Goal: Communication & Community: Answer question/provide support

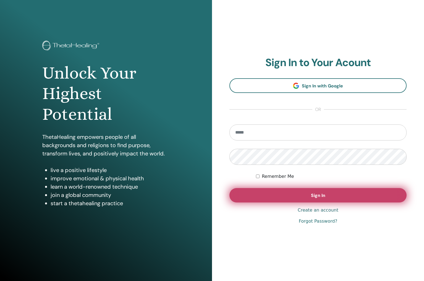
type input "**********"
click at [313, 194] on span "Sign In" at bounding box center [318, 195] width 14 height 6
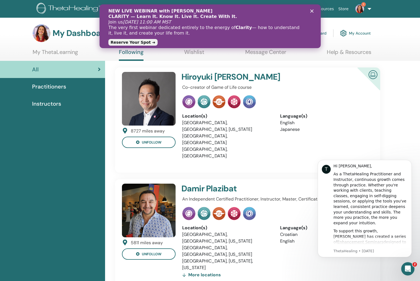
click at [311, 10] on polygon "Close" at bounding box center [311, 10] width 3 height 3
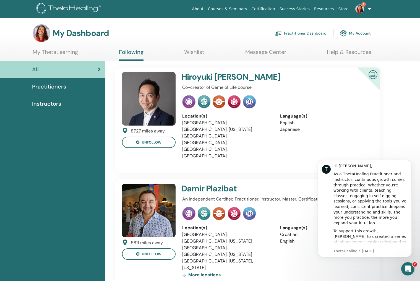
click at [369, 9] on link "1" at bounding box center [362, 9] width 23 height 18
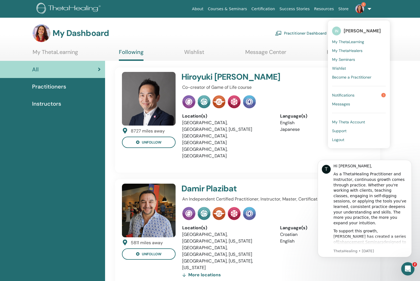
click at [400, 25] on div "My Dashboard Practitioner Dashboard My Account" at bounding box center [219, 33] width 401 height 18
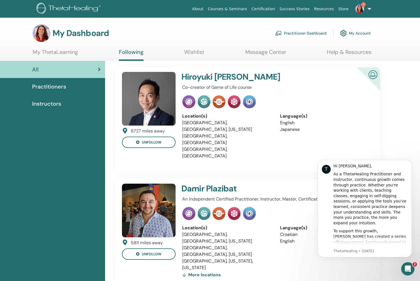
click at [189, 101] on img at bounding box center [188, 101] width 13 height 13
click at [52, 87] on span "Practitioners" at bounding box center [49, 86] width 34 height 8
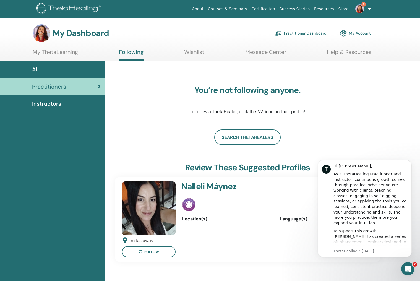
click at [52, 72] on div "All" at bounding box center [52, 69] width 96 height 8
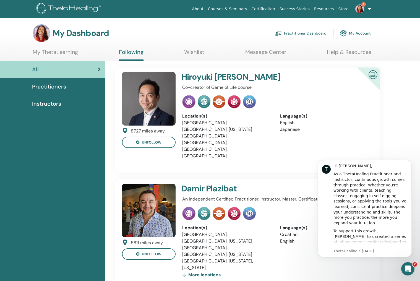
click at [366, 159] on link "View My Profile" at bounding box center [359, 164] width 37 height 11
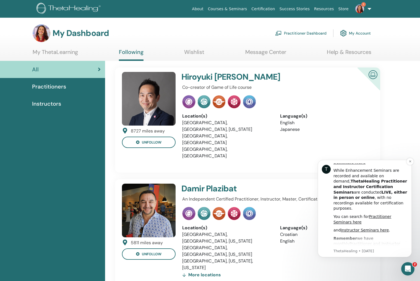
scroll to position [177, 0]
click at [359, 8] on img at bounding box center [359, 8] width 9 height 9
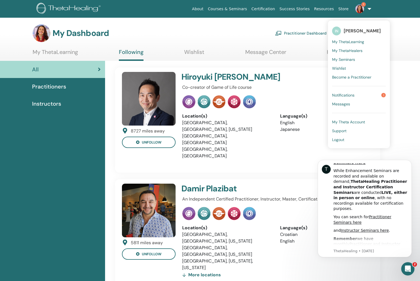
click at [356, 96] on link "Notifications 1" at bounding box center [359, 95] width 54 height 9
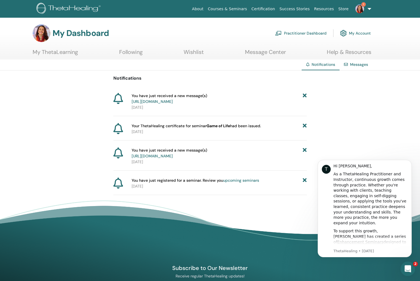
click at [408, 267] on icon "Open Intercom Messenger" at bounding box center [407, 268] width 9 height 9
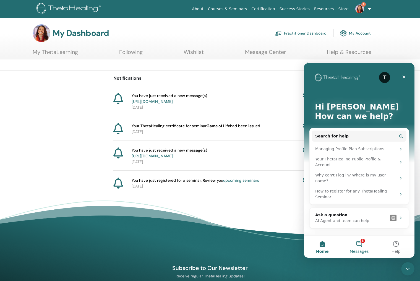
click at [361, 246] on button "3 Messages" at bounding box center [359, 247] width 37 height 22
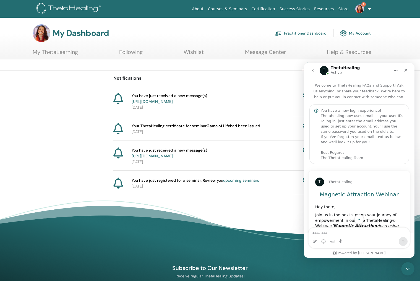
click at [314, 69] on icon "go back" at bounding box center [313, 70] width 4 height 4
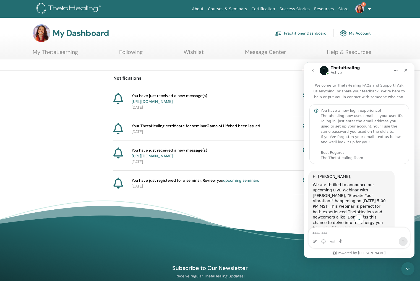
click at [312, 70] on icon "go back" at bounding box center [313, 70] width 4 height 4
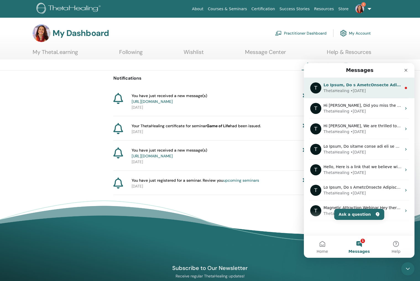
click at [365, 90] on div "ThetaHealing • 18w ago" at bounding box center [363, 91] width 78 height 6
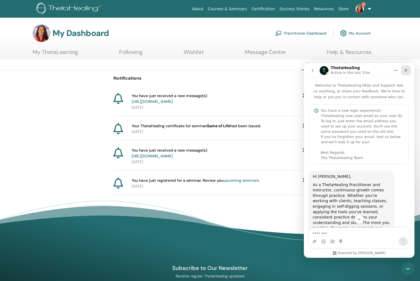
click at [405, 71] on icon "Close" at bounding box center [406, 70] width 4 height 4
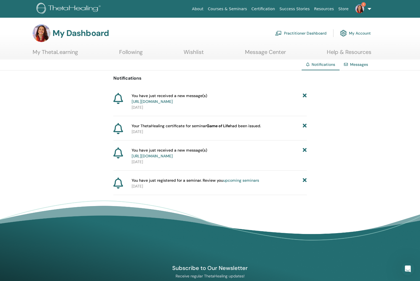
scroll to position [285, 0]
click at [75, 158] on div "Notifications You have just received a new message(s) https://member.thetaheali…" at bounding box center [210, 133] width 420 height 124
